Goal: Find specific page/section: Locate item on page

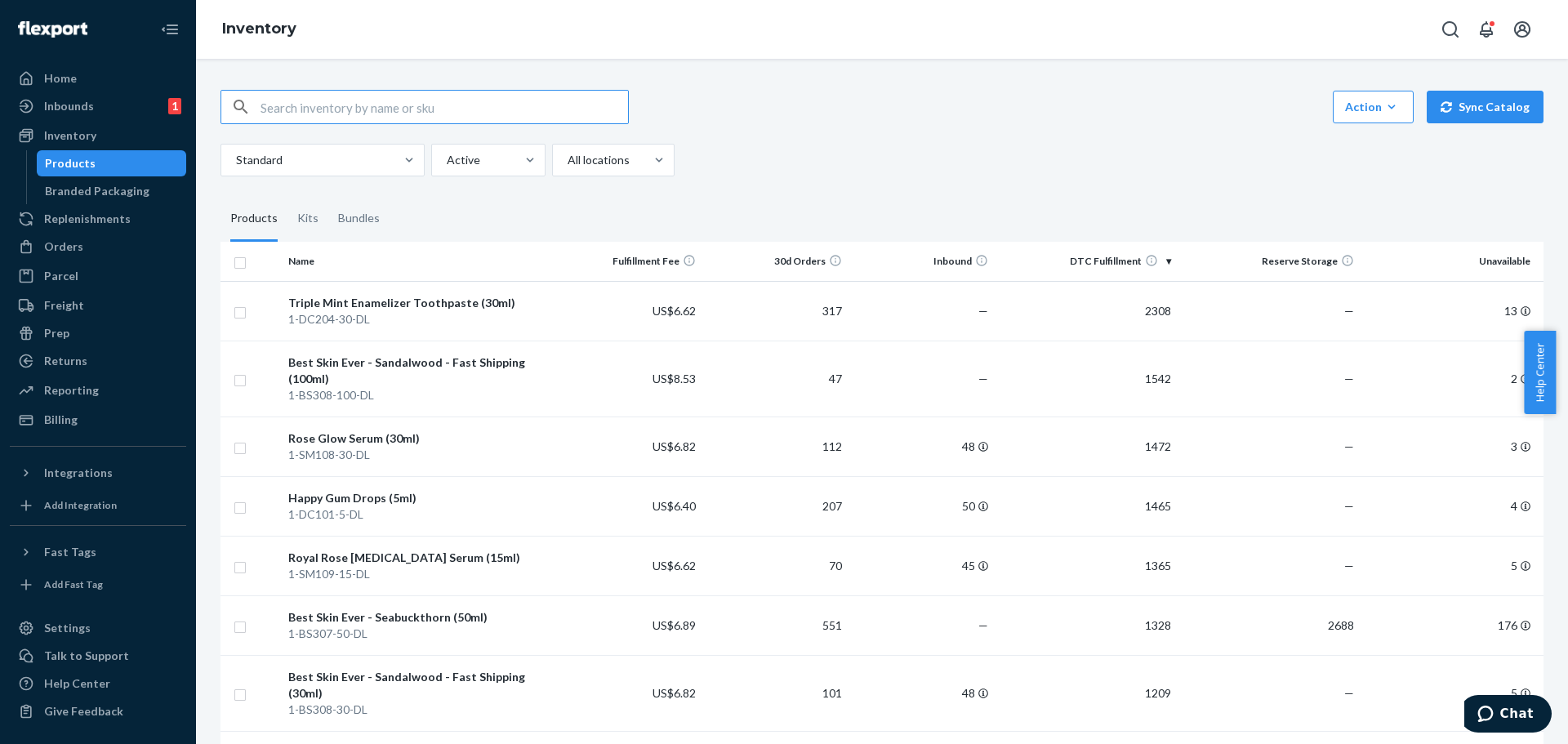
click at [427, 101] on input "text" at bounding box center [445, 107] width 368 height 32
paste input "1-EO706-5"
type input "1-EO706-5"
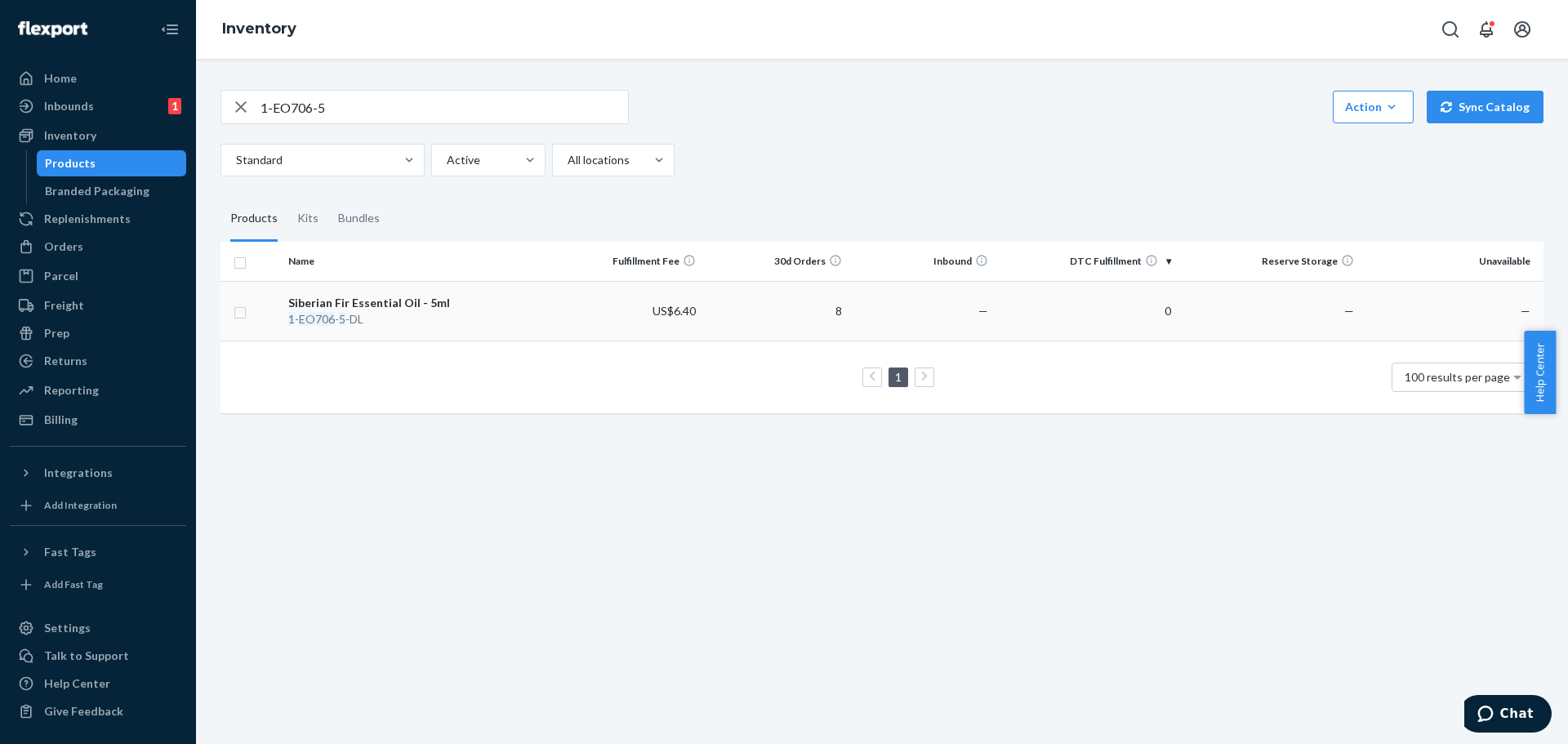
click at [373, 305] on div "Siberian Fir Essential Oil - 5ml" at bounding box center [419, 302] width 262 height 16
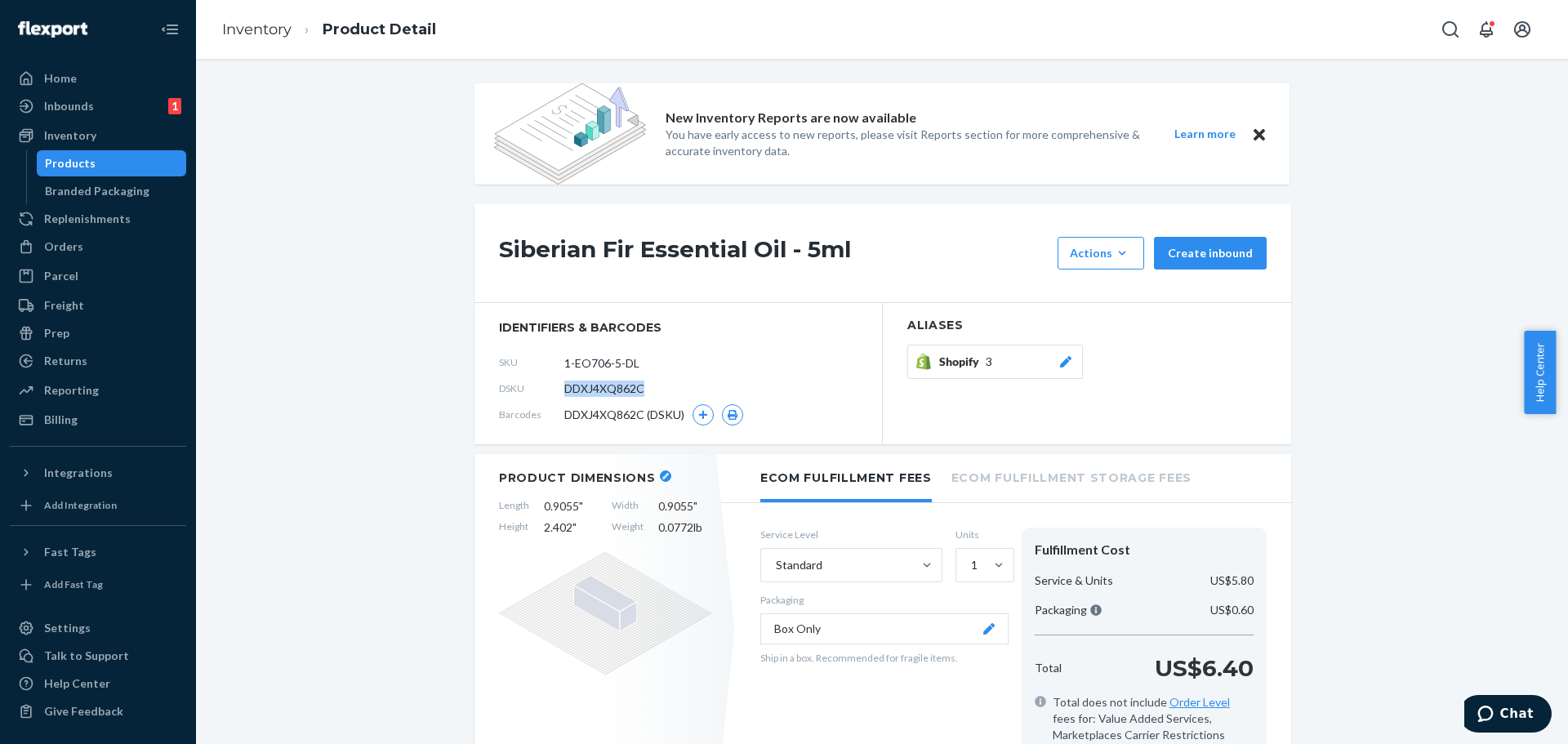
drag, startPoint x: 642, startPoint y: 392, endPoint x: 561, endPoint y: 391, distance: 81.0
click at [561, 391] on div "DSKU DDXJ4XQ862C" at bounding box center [678, 389] width 358 height 27
copy span "DDXJ4XQ862C"
